Goal: Task Accomplishment & Management: Manage account settings

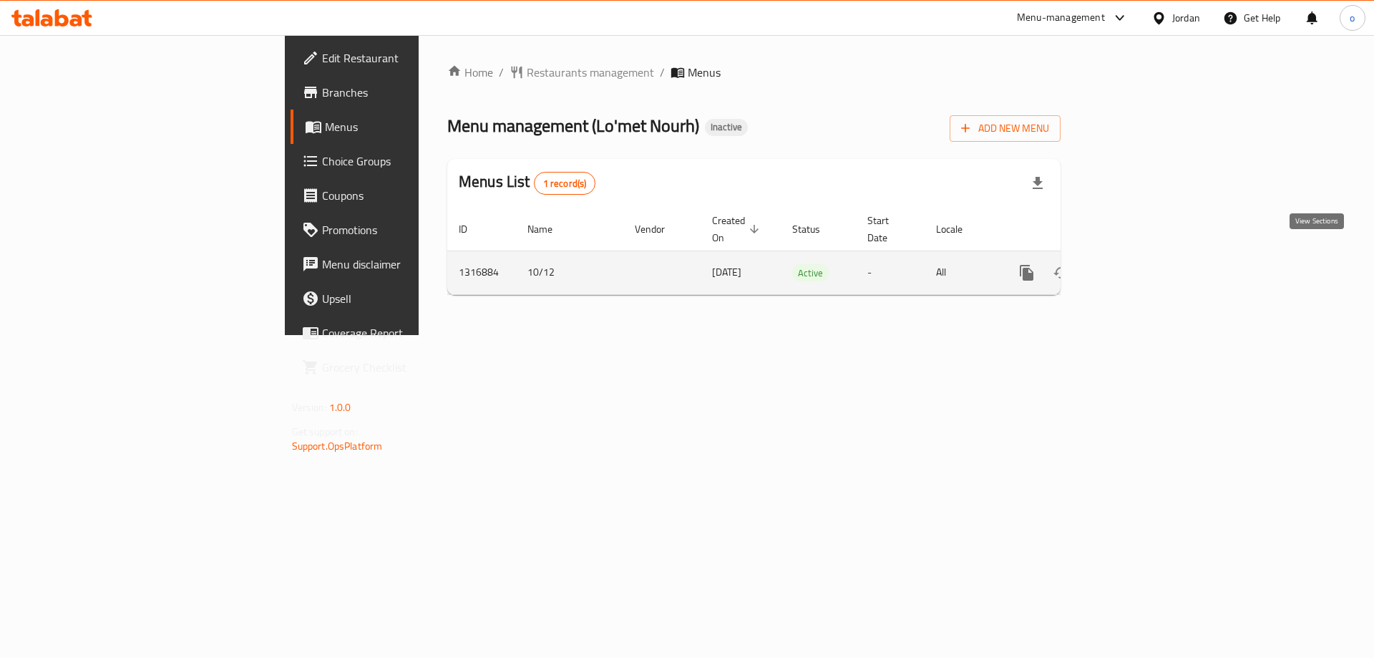
click at [1136, 266] on icon "enhanced table" at bounding box center [1129, 272] width 13 height 13
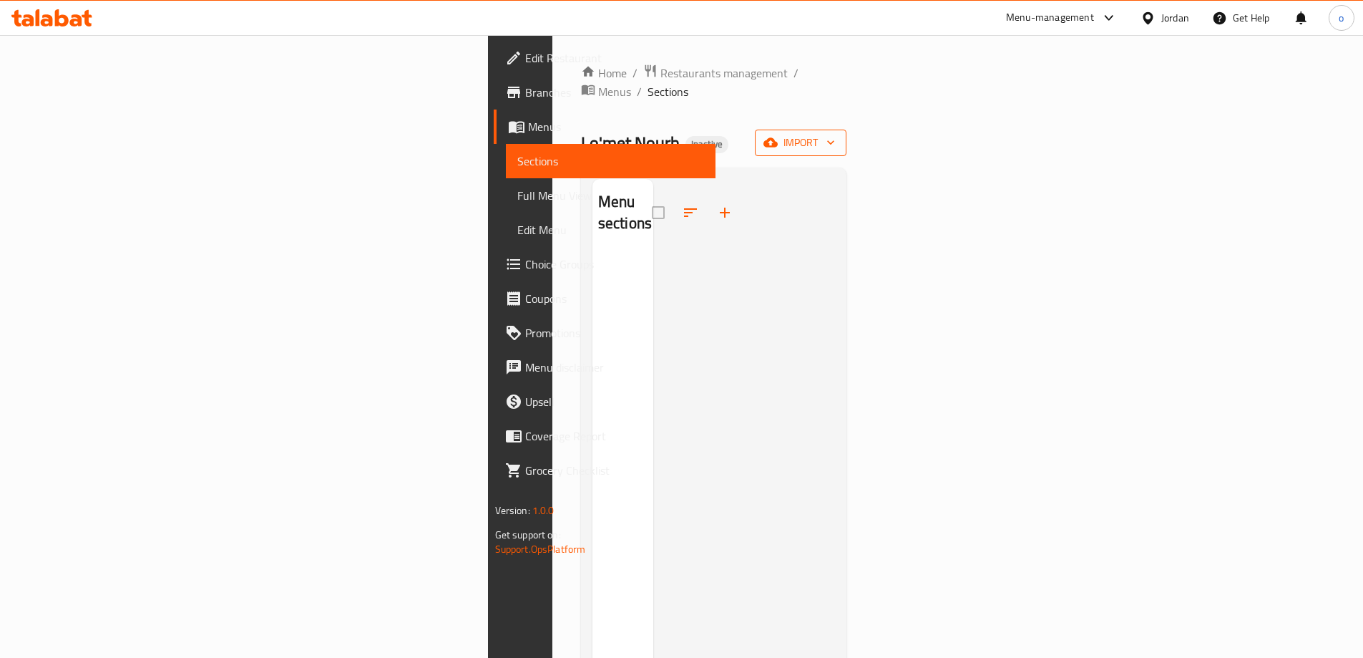
click at [835, 134] on span "import" at bounding box center [800, 143] width 69 height 18
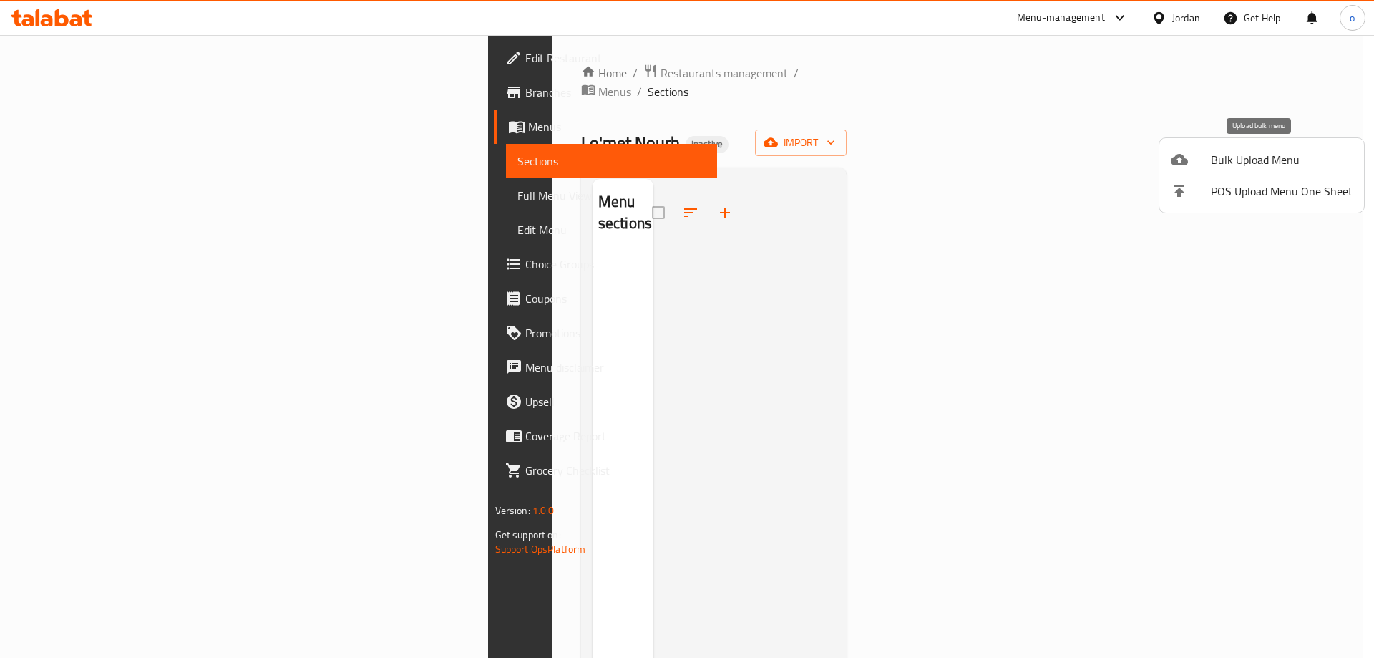
click at [1253, 161] on span "Bulk Upload Menu" at bounding box center [1282, 159] width 142 height 17
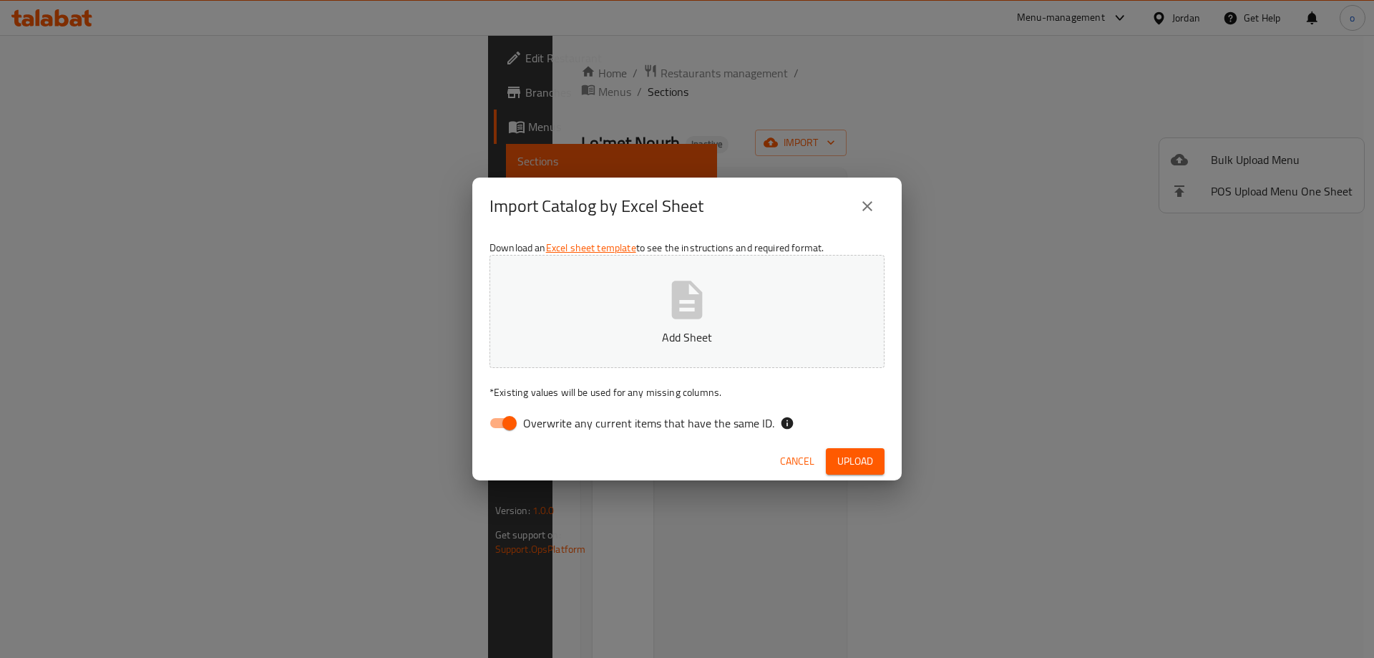
click at [514, 420] on input "Overwrite any current items that have the same ID." at bounding box center [510, 422] width 82 height 27
checkbox input "false"
click at [656, 319] on button "Add Sheet" at bounding box center [686, 311] width 395 height 113
click at [851, 454] on span "Upload" at bounding box center [855, 461] width 36 height 18
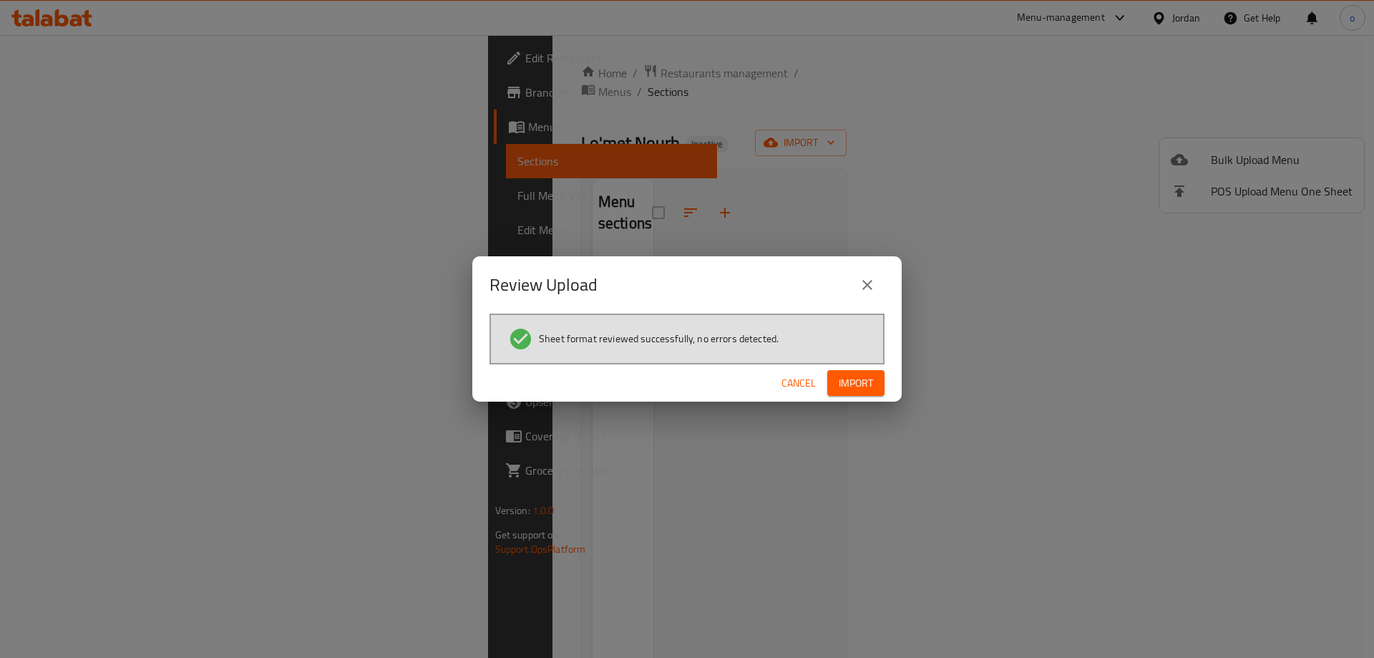
click at [854, 383] on span "Import" at bounding box center [856, 383] width 34 height 18
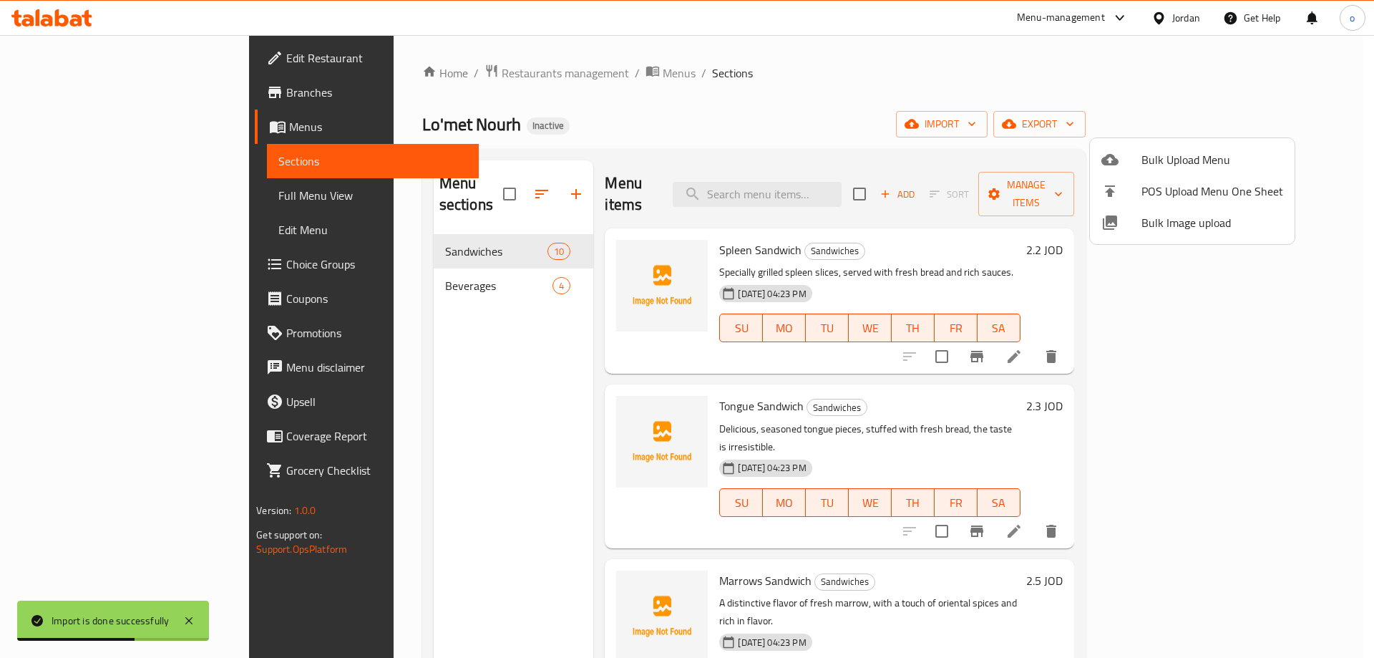
click at [474, 264] on div at bounding box center [687, 329] width 1374 height 658
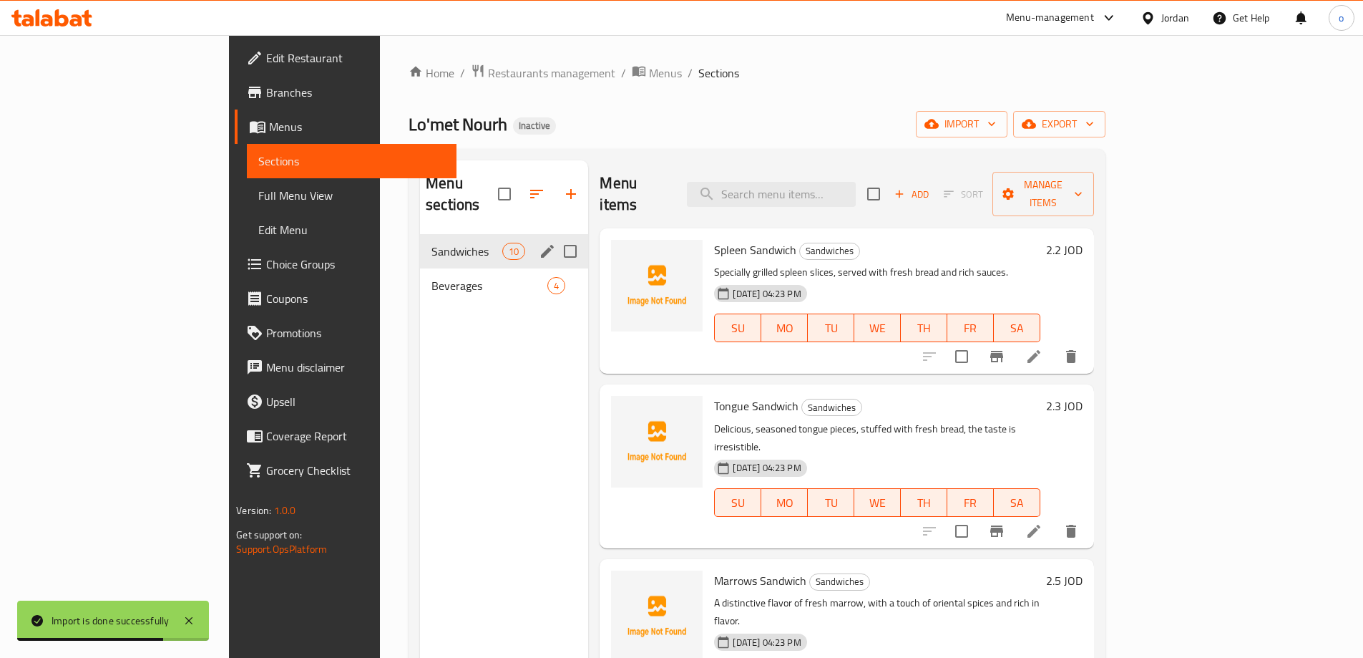
click at [469, 234] on div "Sandwiches 10" at bounding box center [504, 251] width 168 height 34
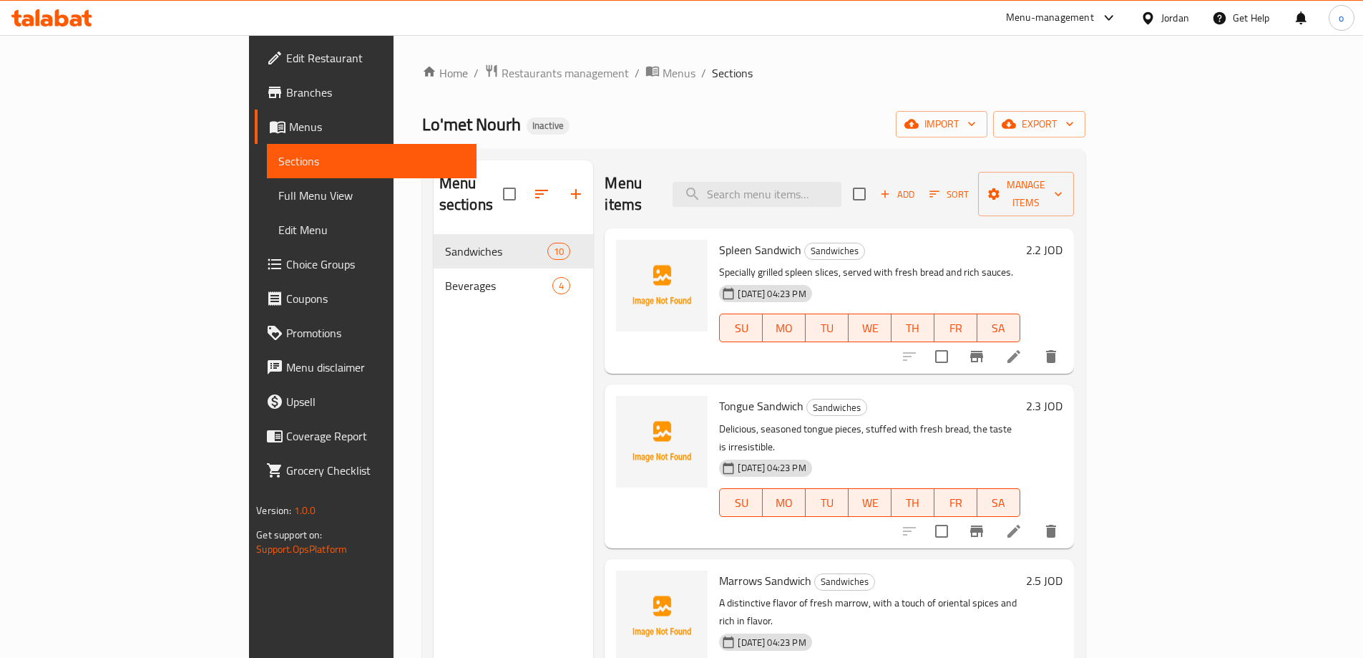
click at [278, 192] on span "Full Menu View" at bounding box center [371, 195] width 187 height 17
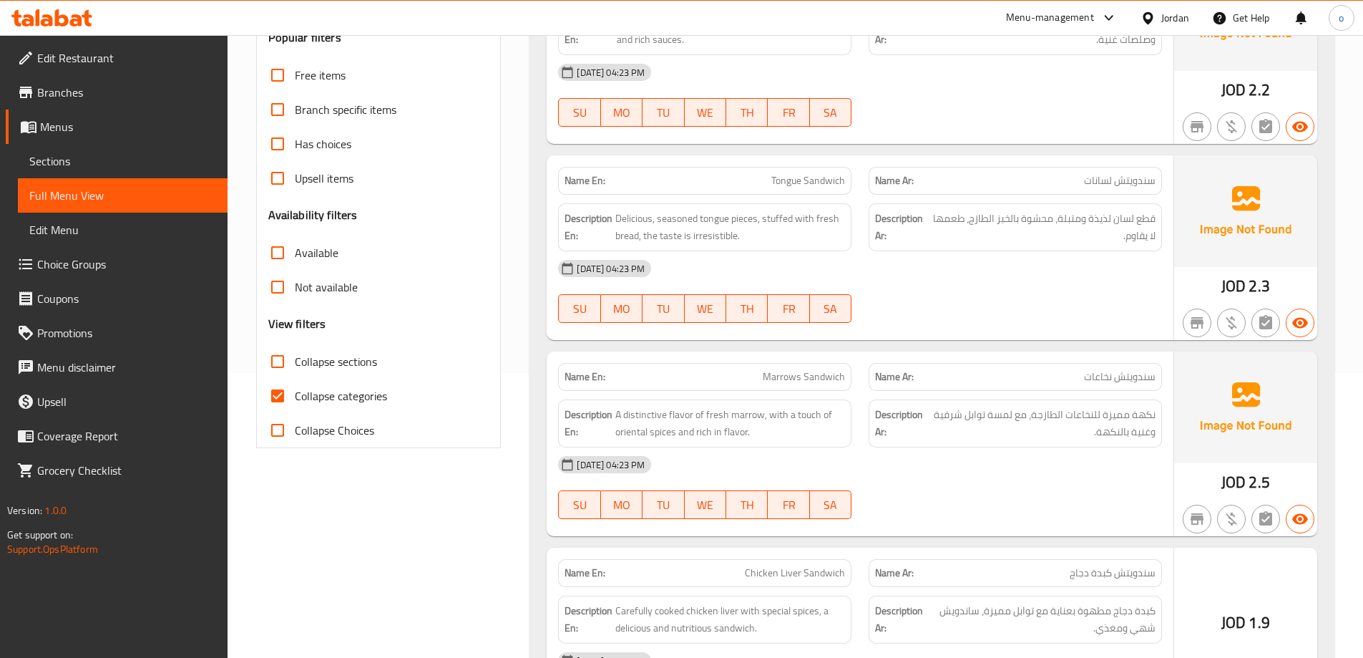
scroll to position [286, 0]
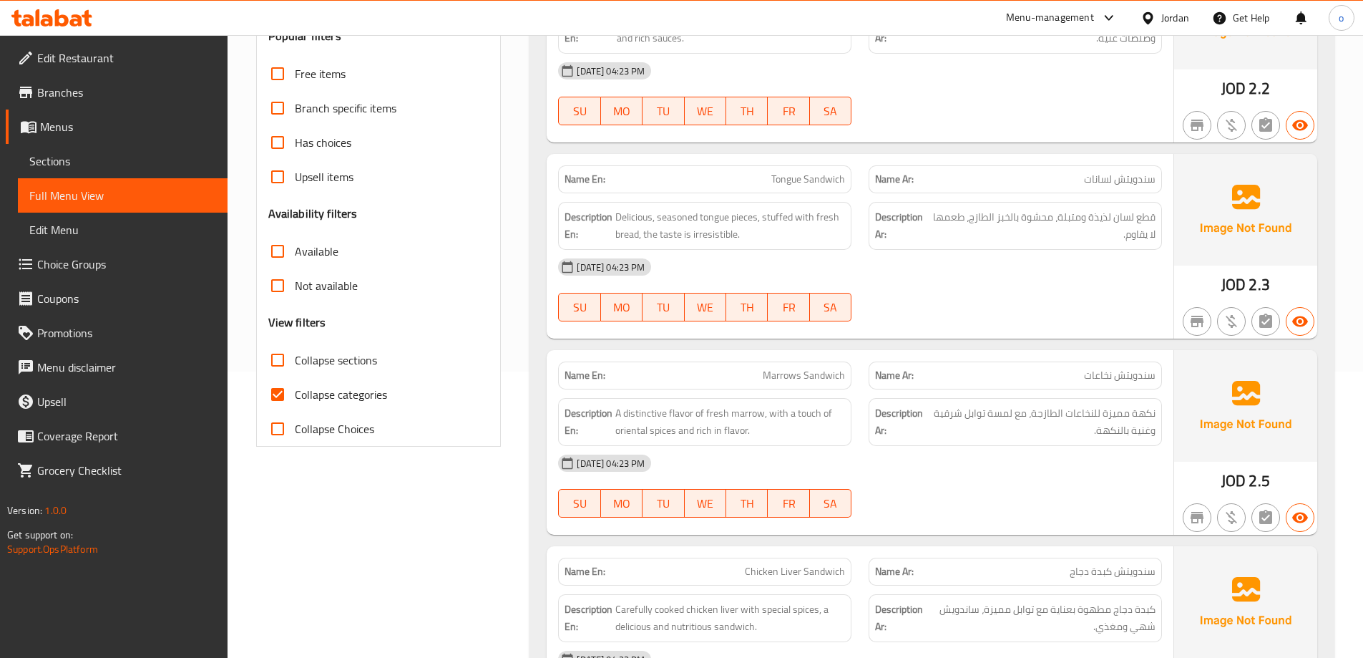
click at [266, 396] on input "Collapse categories" at bounding box center [277, 394] width 34 height 34
checkbox input "false"
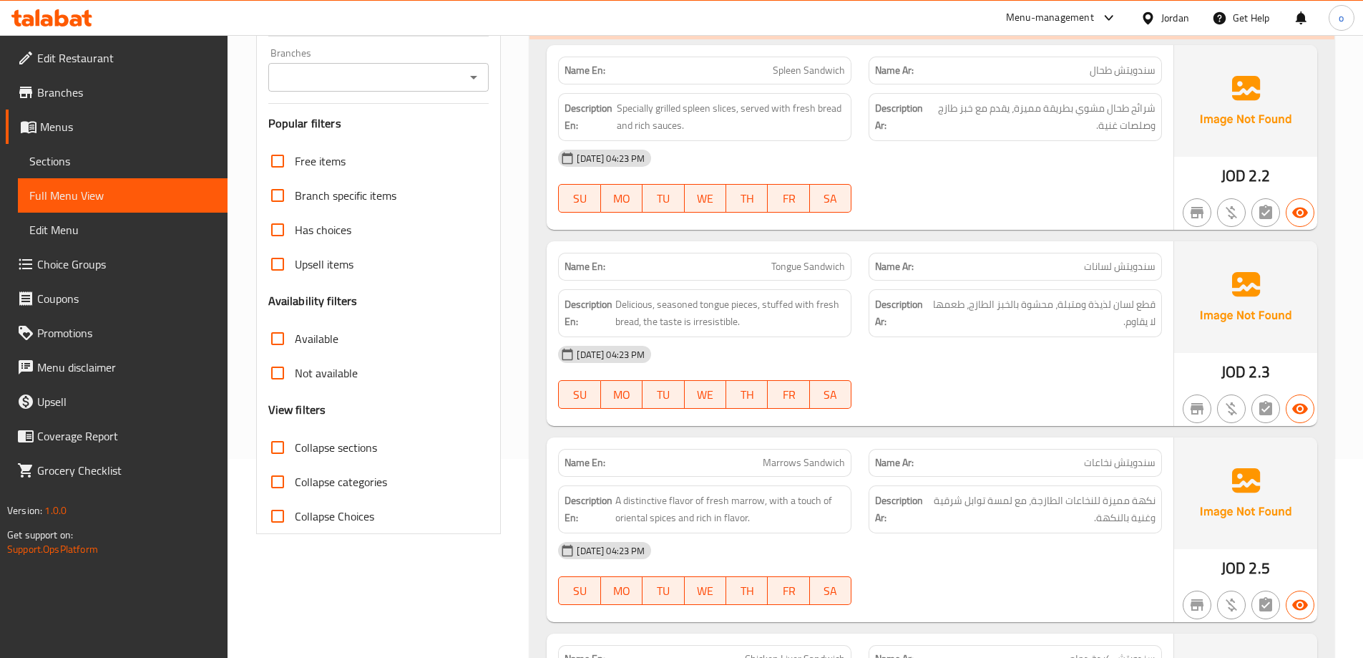
scroll to position [0, 0]
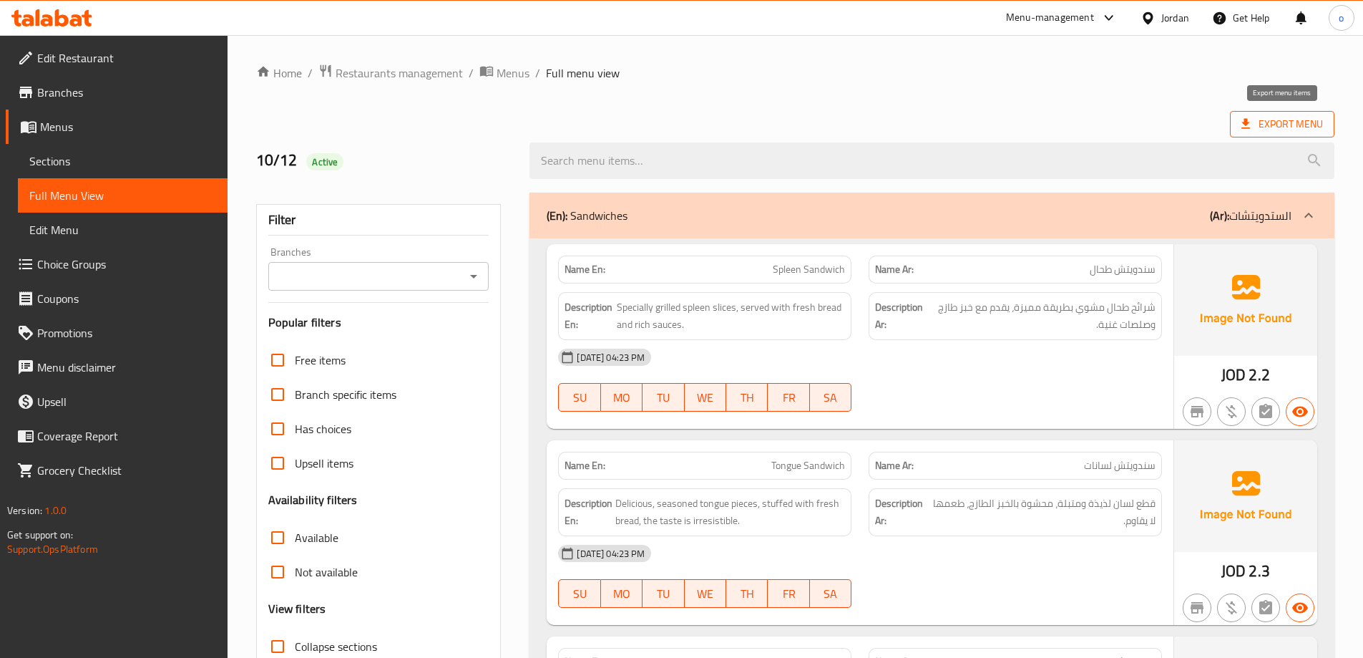
click at [1286, 124] on span "Export Menu" at bounding box center [1282, 124] width 82 height 18
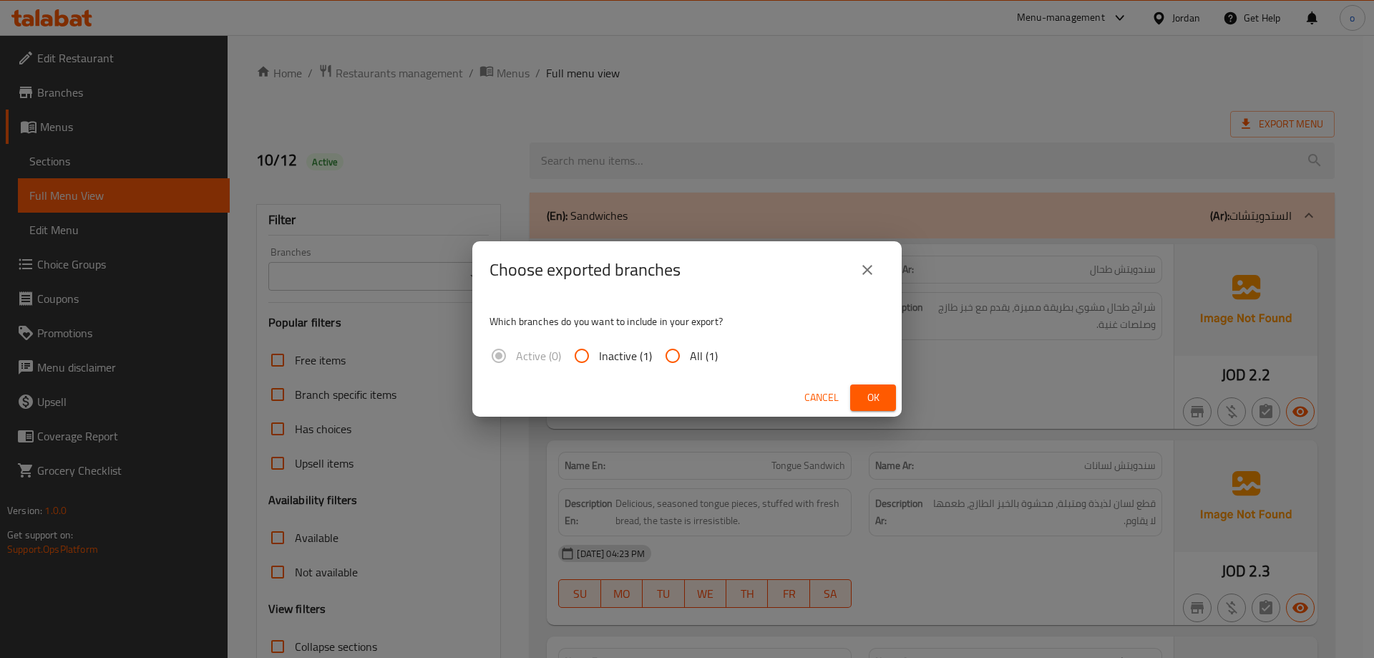
click at [675, 355] on input "All (1)" at bounding box center [672, 355] width 34 height 34
radio input "true"
click at [869, 395] on span "Ok" at bounding box center [872, 398] width 23 height 18
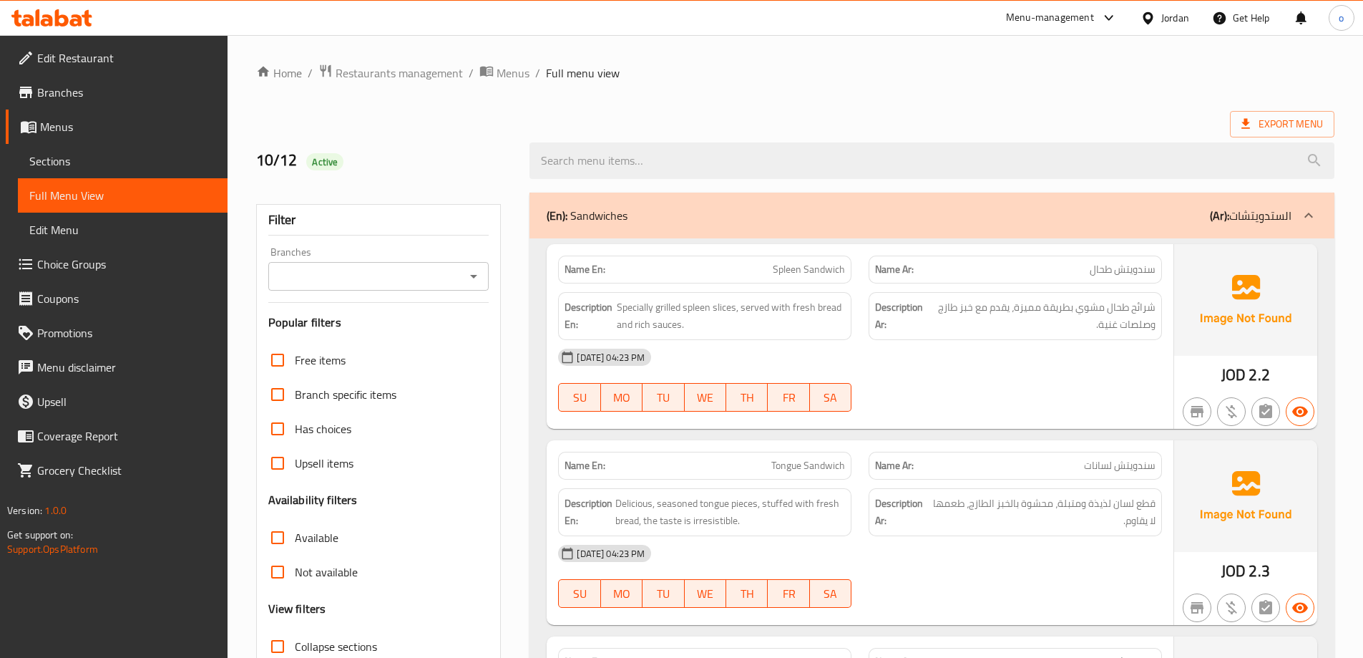
click at [116, 52] on span "Edit Restaurant" at bounding box center [126, 57] width 179 height 17
